Goal: Information Seeking & Learning: Understand process/instructions

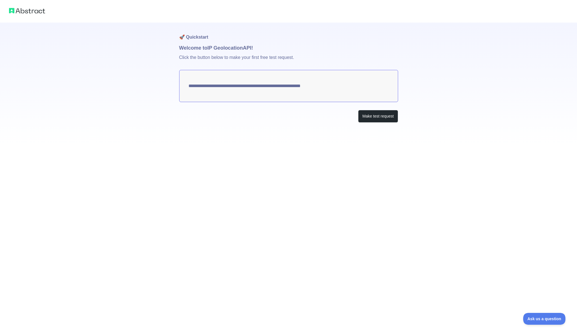
click at [283, 89] on textarea "**********" at bounding box center [288, 86] width 219 height 32
click at [363, 117] on button "Make test request" at bounding box center [378, 116] width 40 height 13
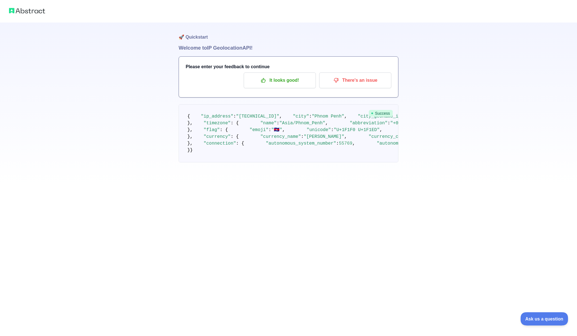
click at [543, 319] on span "Ask us a question" at bounding box center [541, 318] width 42 height 4
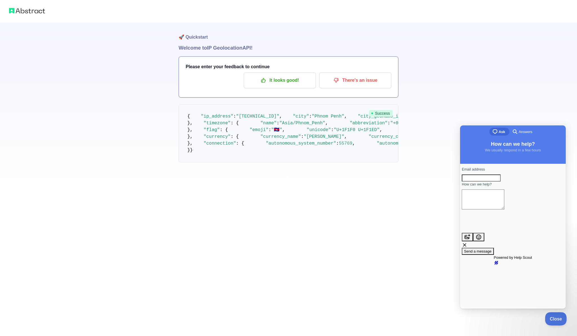
drag, startPoint x: 559, startPoint y: 319, endPoint x: 635, endPoint y: 395, distance: 108.0
click at [559, 319] on span "Close" at bounding box center [554, 318] width 19 height 4
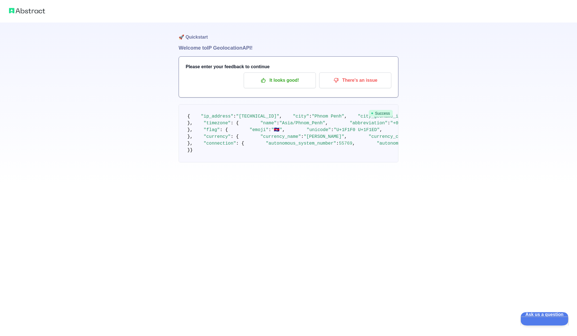
click at [543, 316] on span "Ask us a question" at bounding box center [541, 314] width 43 height 4
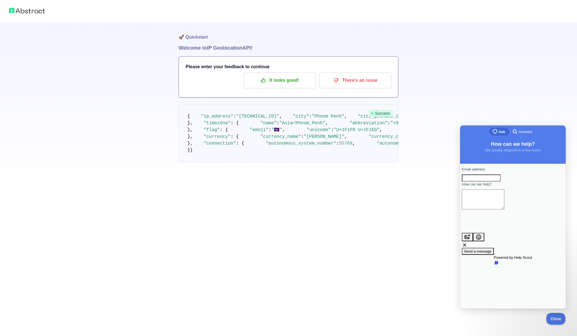
click at [522, 132] on span "Answers" at bounding box center [526, 132] width 14 height 6
